Goal: Information Seeking & Learning: Find specific fact

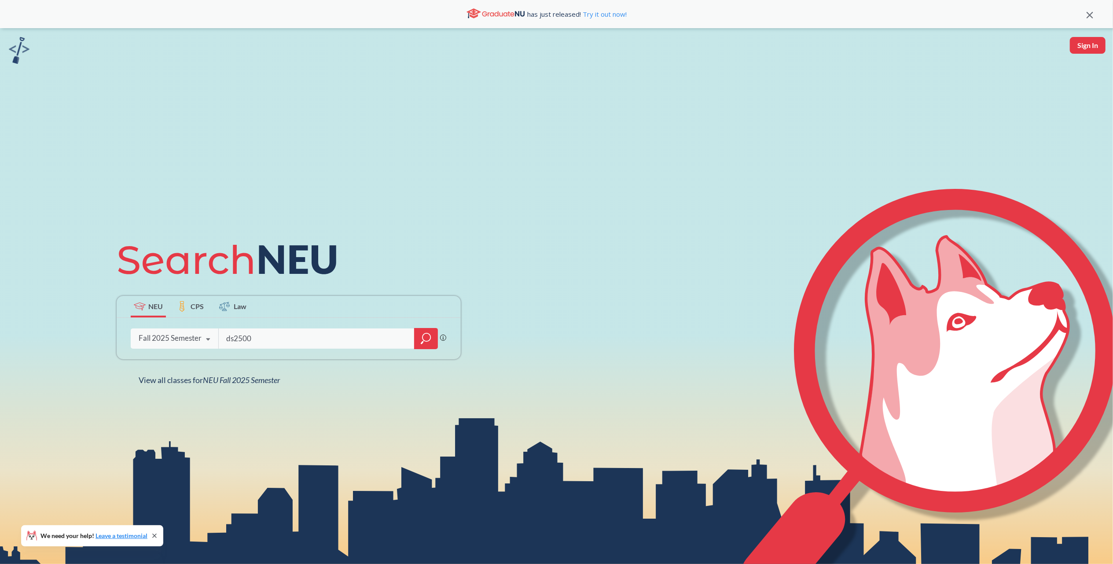
type input "ds2500"
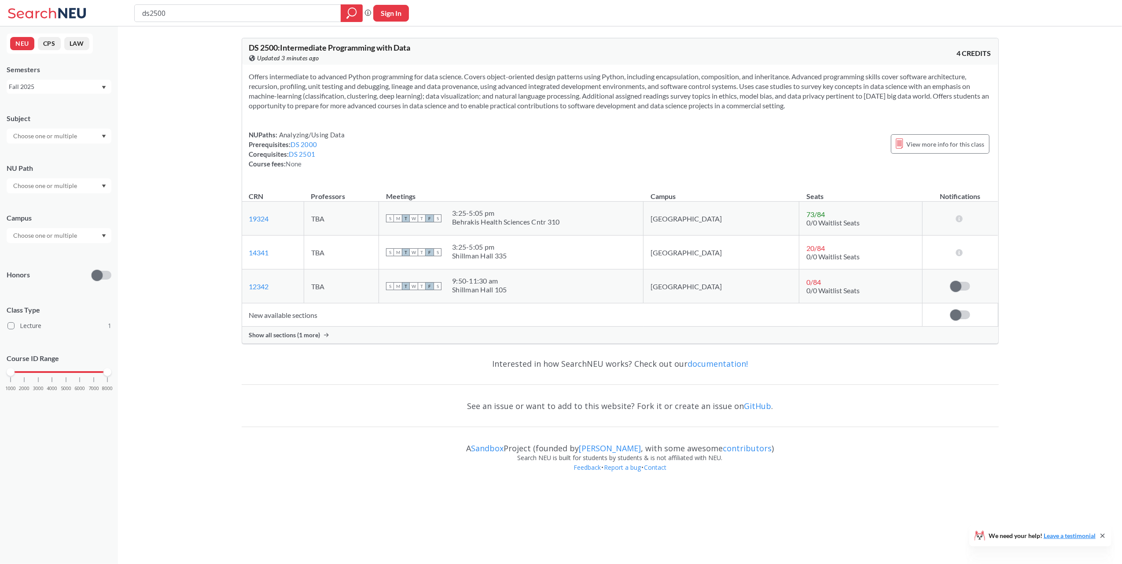
click at [311, 332] on div "Show all sections (1 more)" at bounding box center [620, 335] width 756 height 17
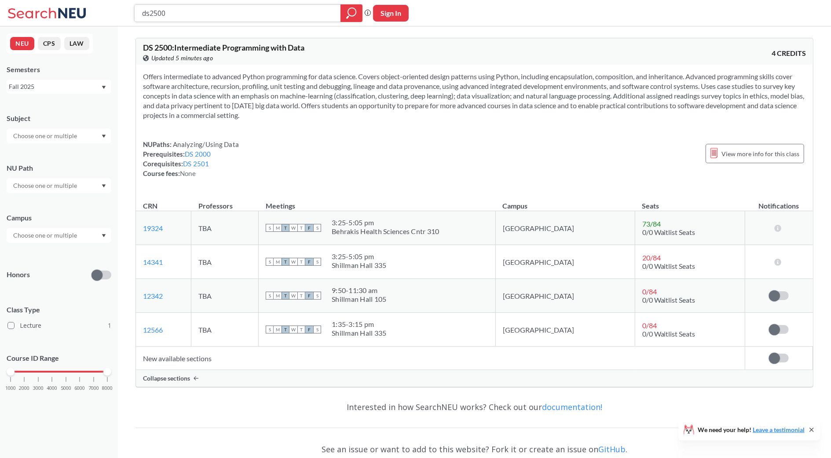
click at [192, 10] on input "ds2500" at bounding box center [237, 13] width 193 height 15
type input "3"
type input "encp 3000"
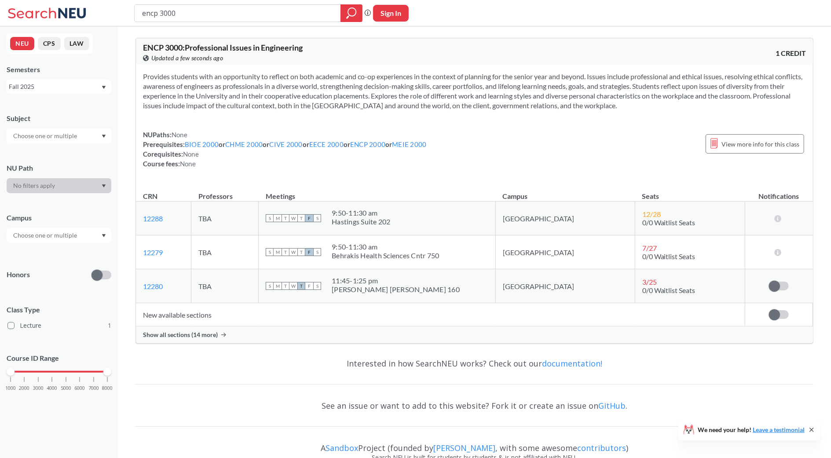
click at [202, 336] on span "Show all sections (14 more)" at bounding box center [180, 335] width 75 height 8
